Goal: Complete application form

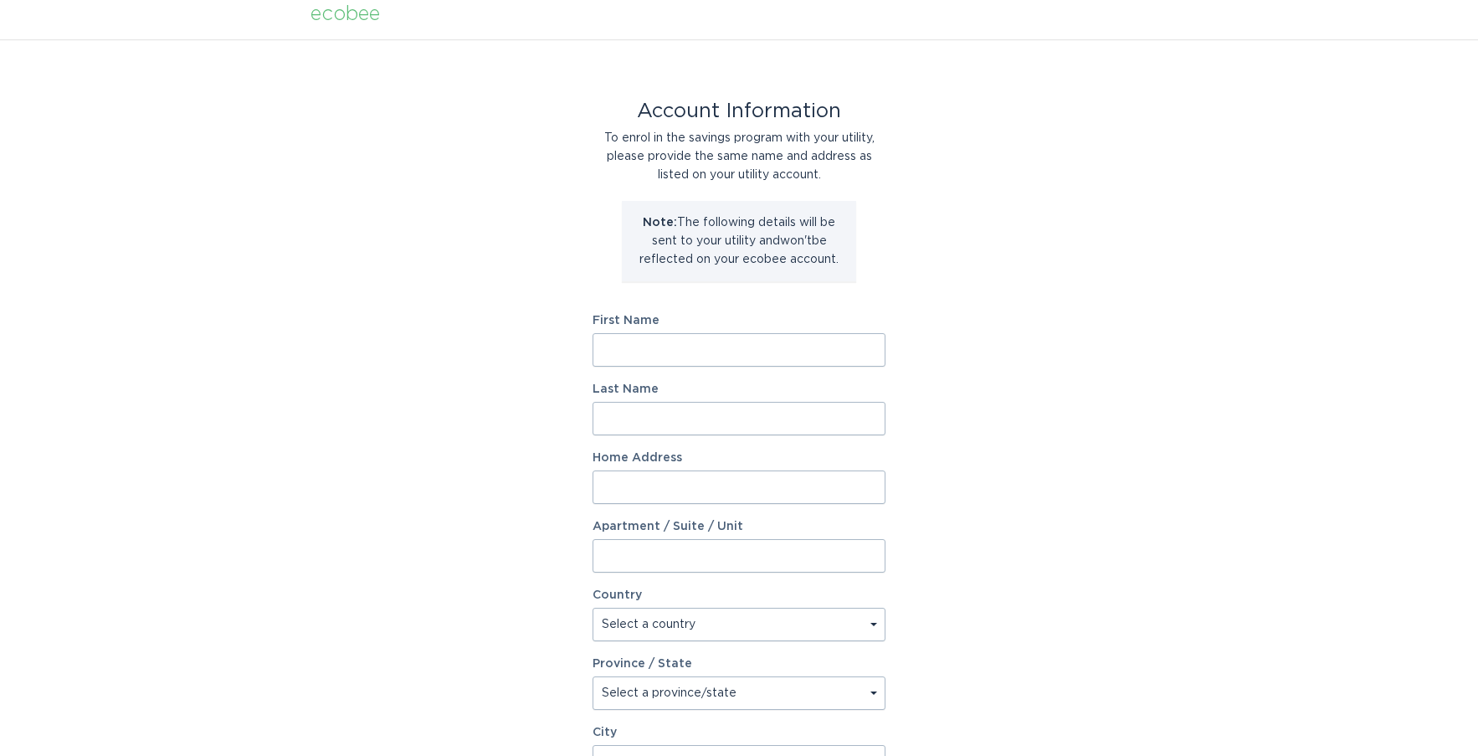
scroll to position [13, 0]
click at [642, 352] on input "First Name" at bounding box center [739, 347] width 293 height 33
type input "[PERSON_NAME]"
type input "[STREET_ADDRESS]"
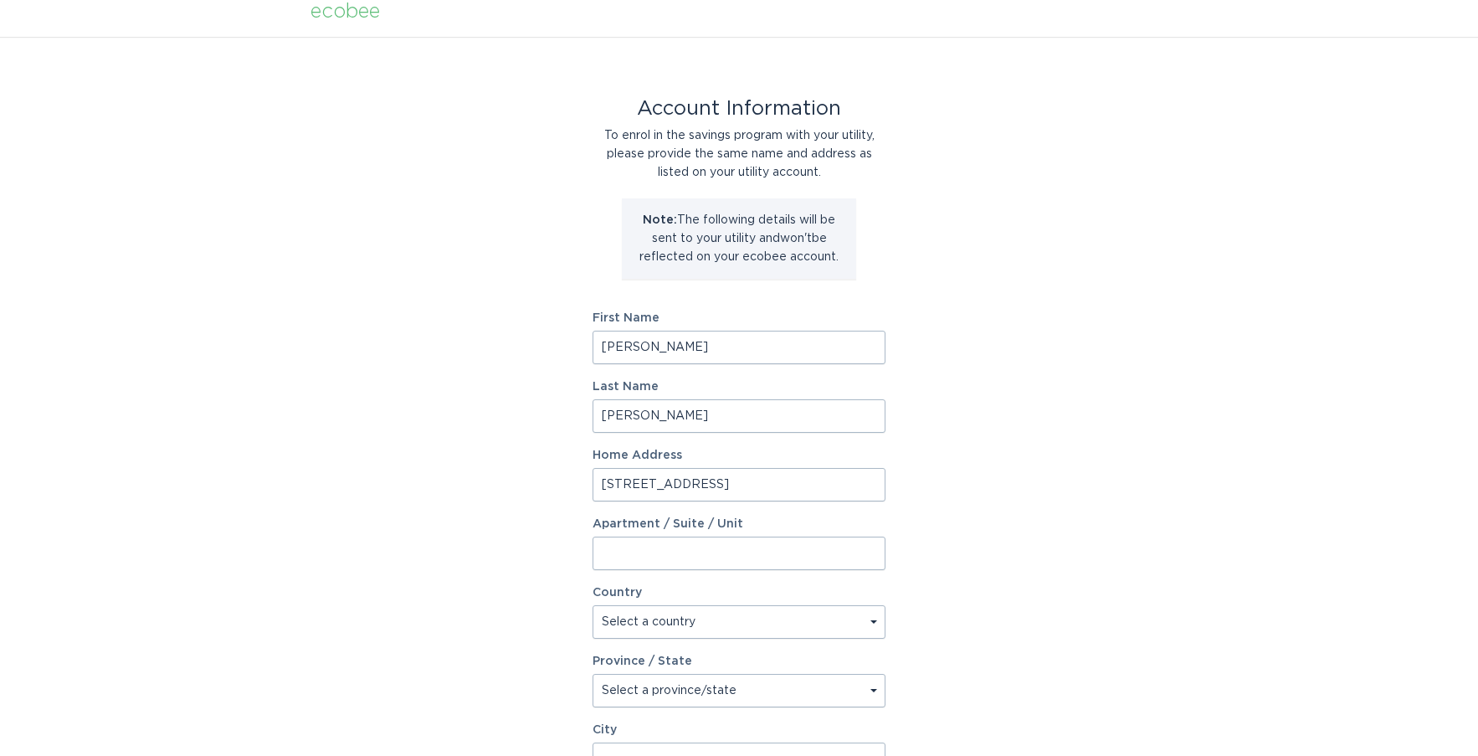
select select "US"
type input "Not [DEMOGRAPHIC_DATA] or [DEMOGRAPHIC_DATA]"
type input "55656"
click at [1073, 378] on div "Account Information To enrol in the savings program with your utility, please p…" at bounding box center [739, 499] width 1478 height 925
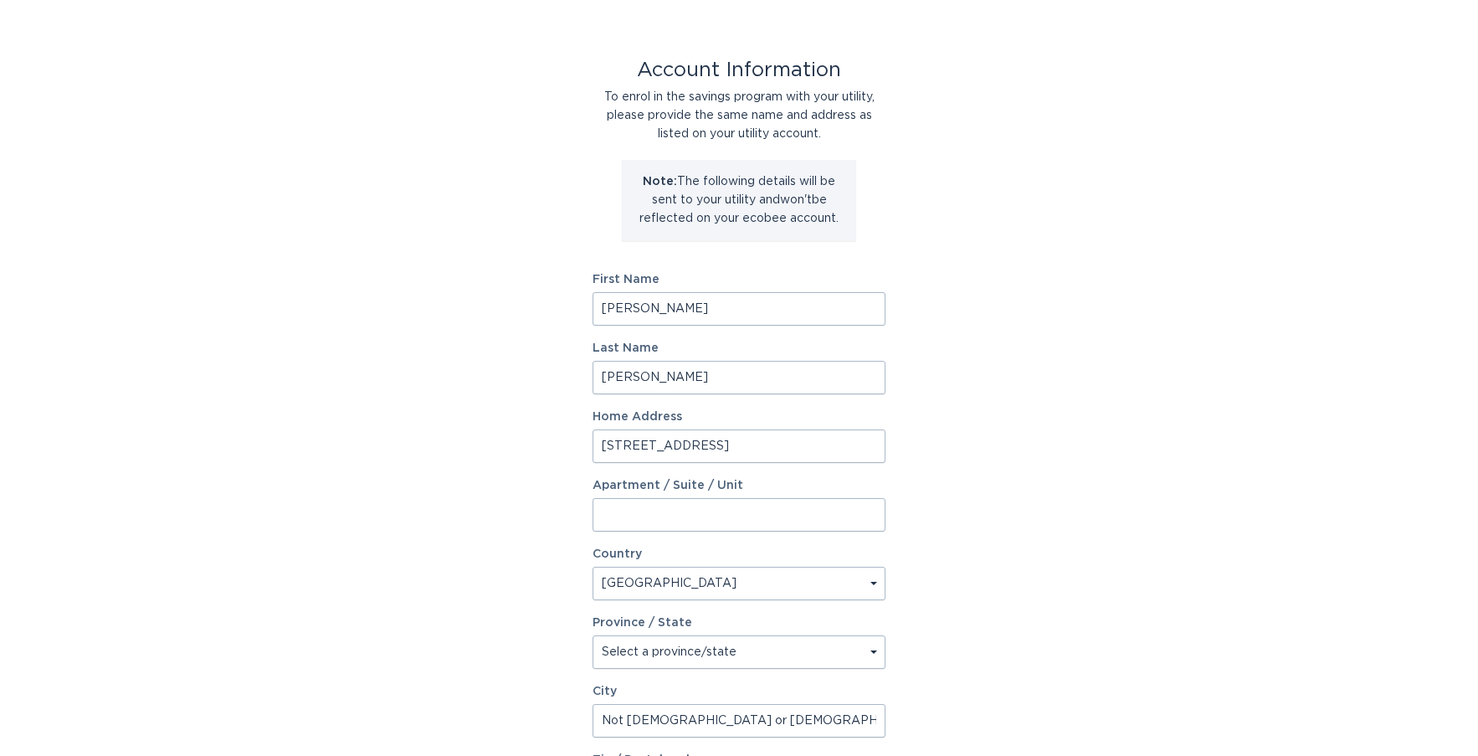
scroll to position [85, 0]
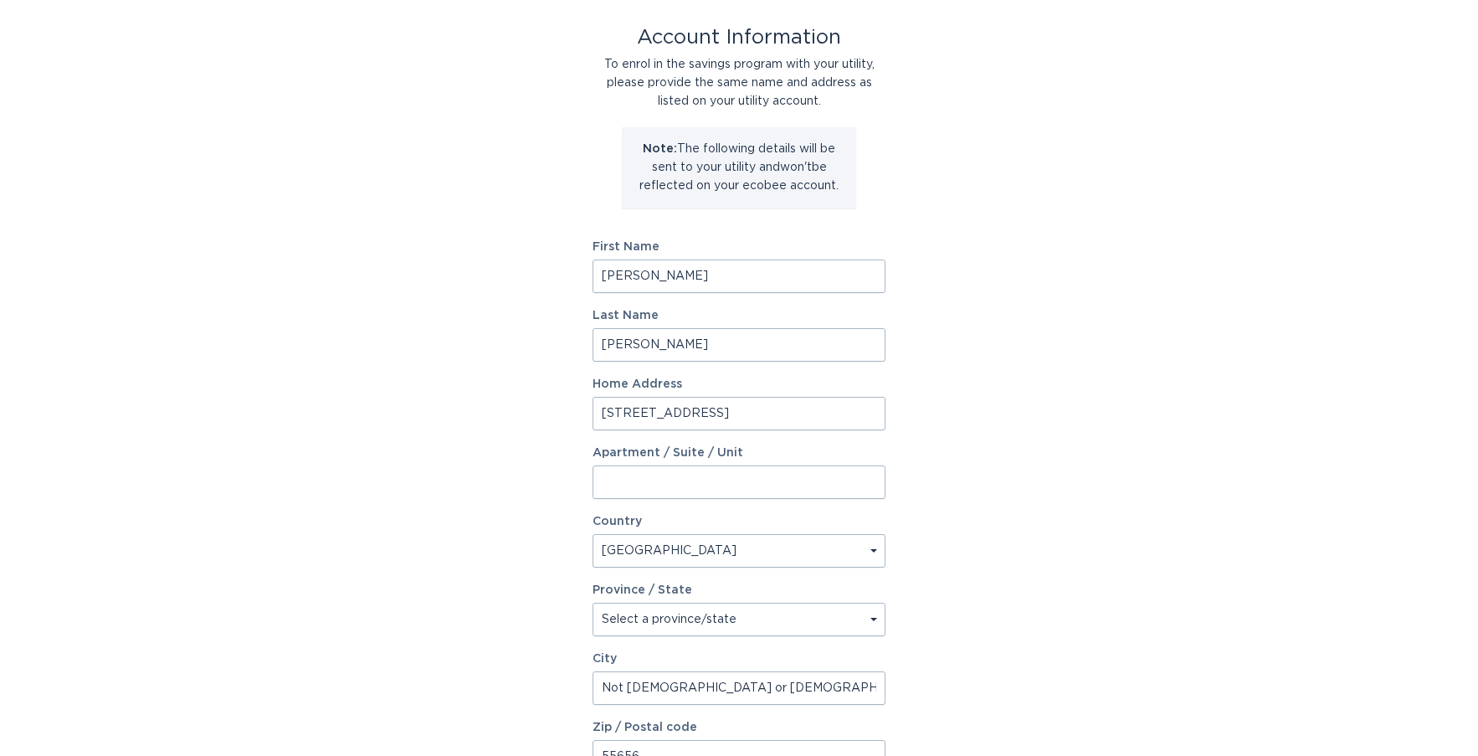
click at [739, 624] on select "Select a province/state [US_STATE] [US_STATE] [US_STATE] [US_STATE] [US_STATE] …" at bounding box center [739, 619] width 293 height 33
select select "AZ"
click at [593, 603] on select "Select a province/state [US_STATE] [US_STATE] [US_STATE] [US_STATE] [US_STATE] …" at bounding box center [739, 619] width 293 height 33
click at [1035, 433] on div "Account Information To enrol in the savings program with your utility, please p…" at bounding box center [739, 428] width 1478 height 925
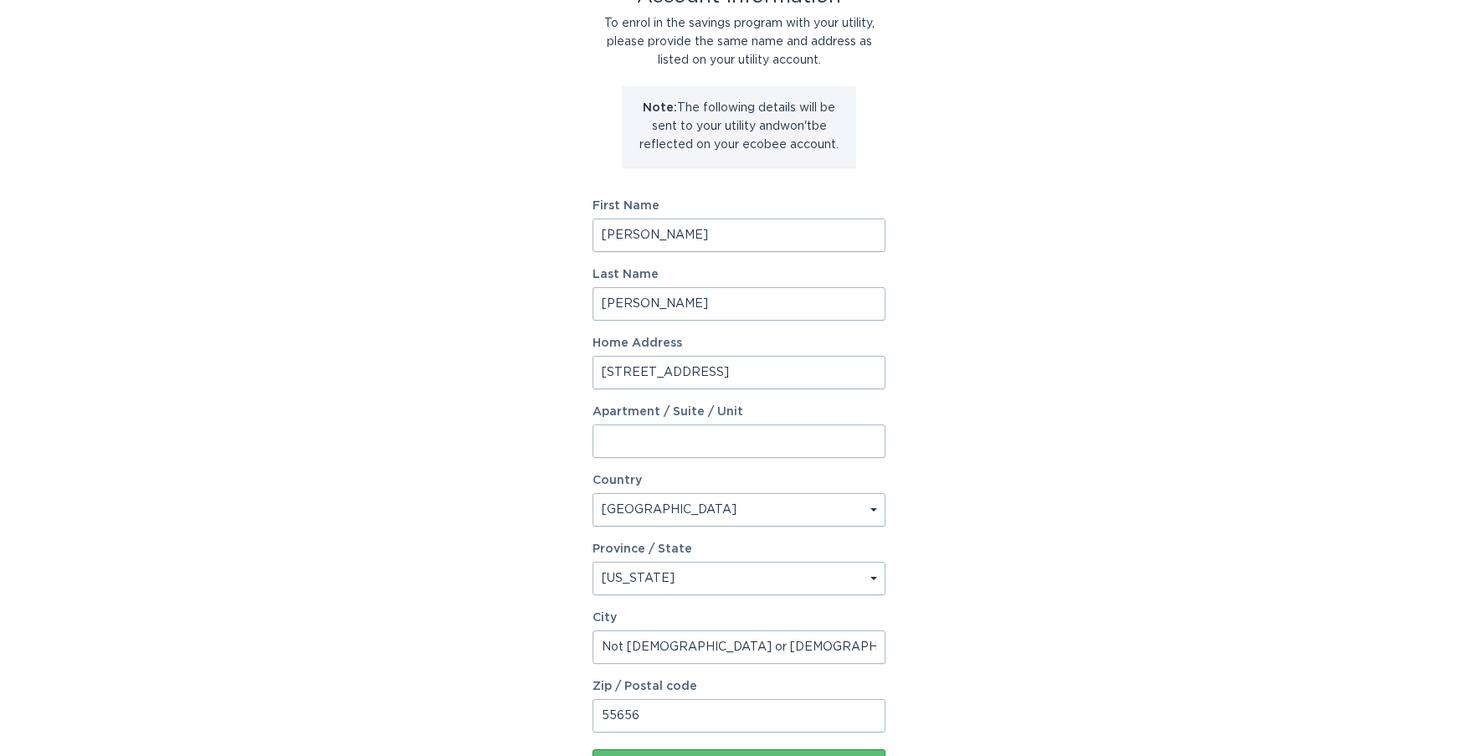
scroll to position [180, 0]
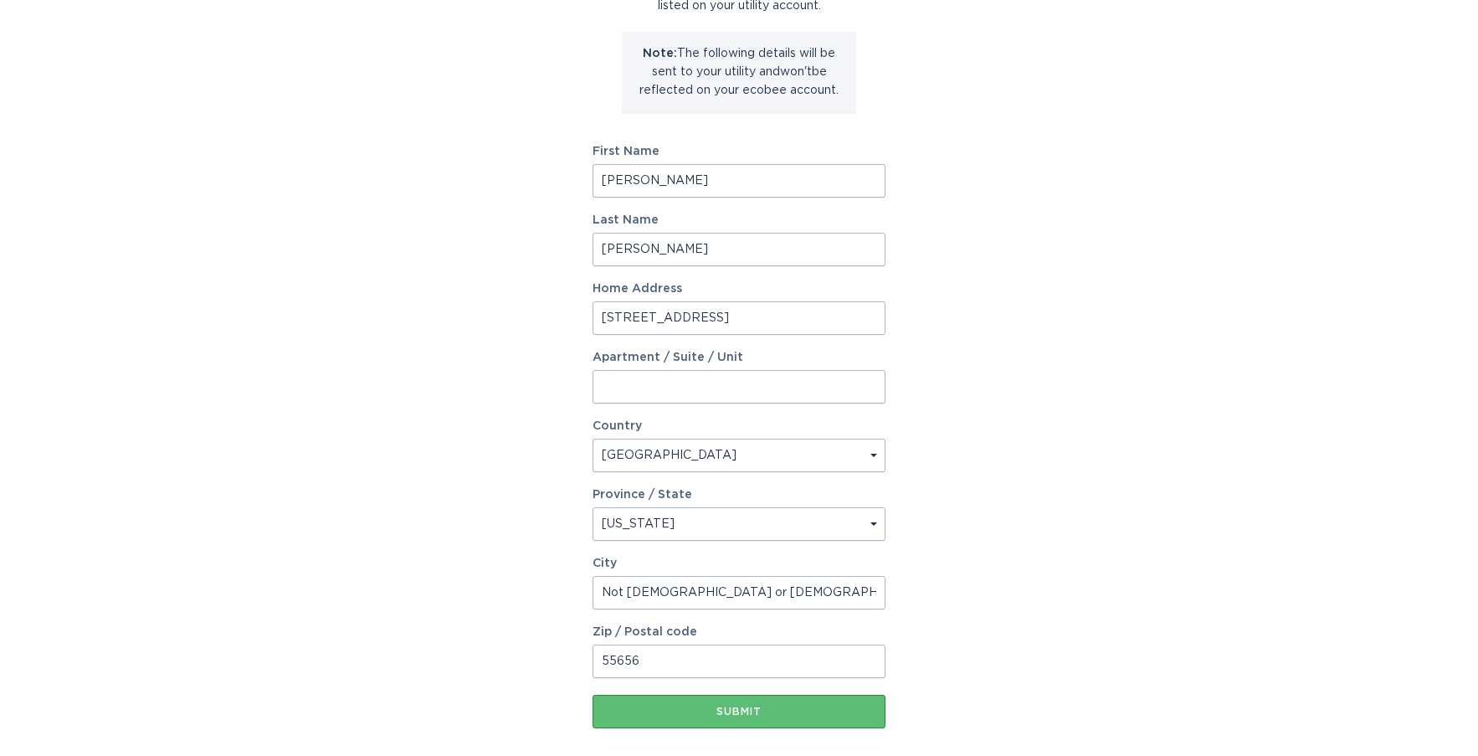
click at [635, 596] on input "Not [DEMOGRAPHIC_DATA] or [DEMOGRAPHIC_DATA]" at bounding box center [739, 592] width 293 height 33
type input "Queen Creek"
click at [1411, 447] on div "Account Information To enrol in the savings program with your utility, please p…" at bounding box center [739, 332] width 1478 height 925
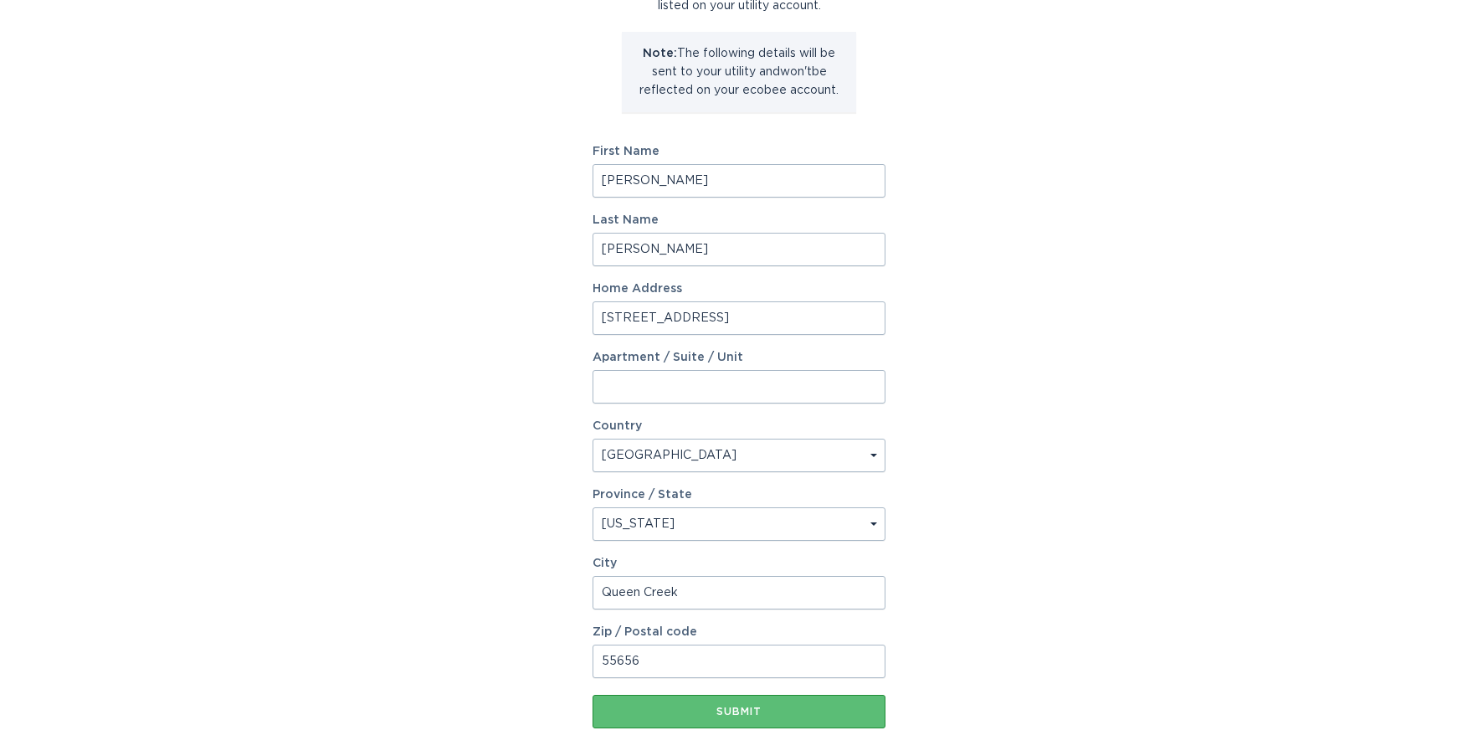
click at [609, 658] on input "55656" at bounding box center [739, 661] width 293 height 33
type input "85142"
click at [1051, 496] on div "Account Information To enrol in the savings program with your utility, please p…" at bounding box center [739, 332] width 1478 height 925
click at [758, 714] on div "Submit" at bounding box center [739, 712] width 276 height 10
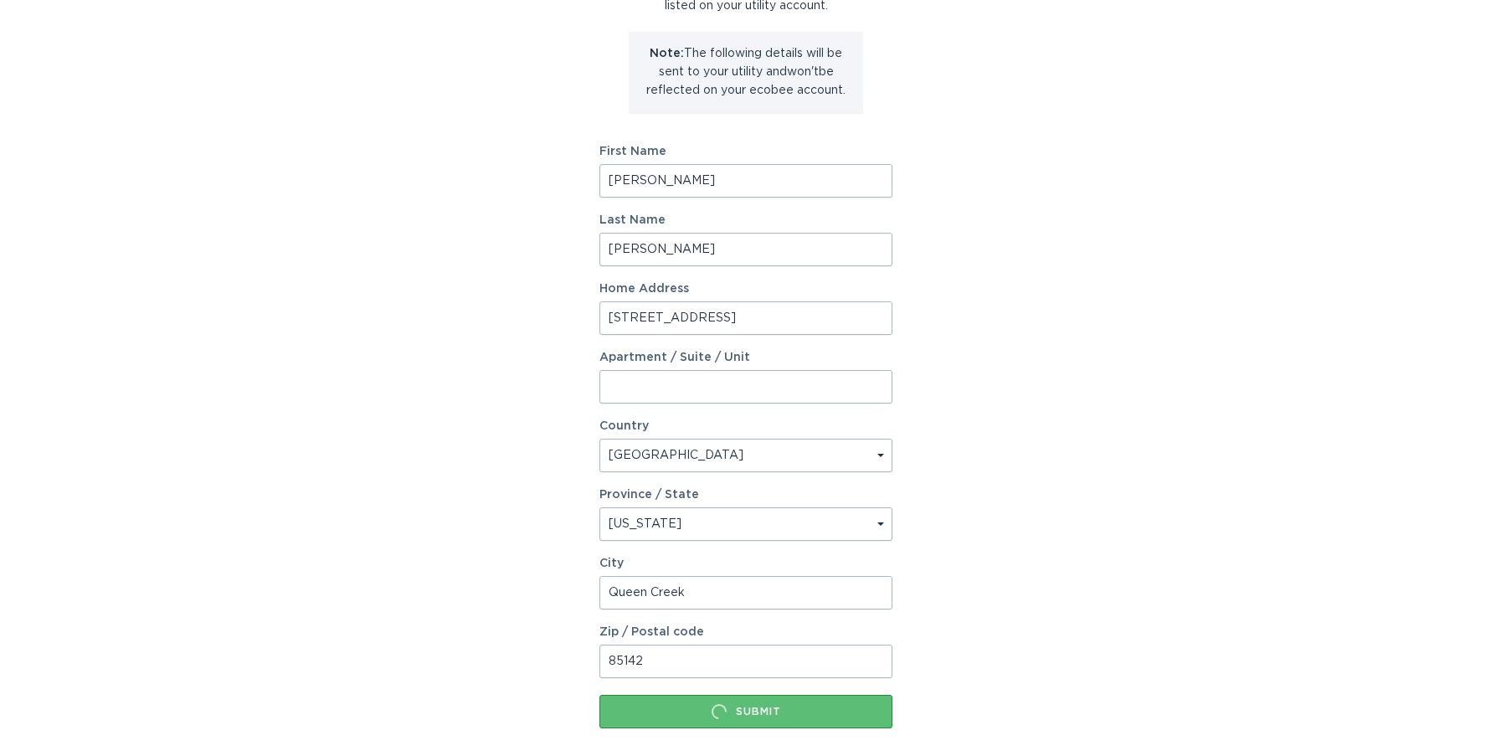
scroll to position [0, 0]
